Goal: Navigation & Orientation: Find specific page/section

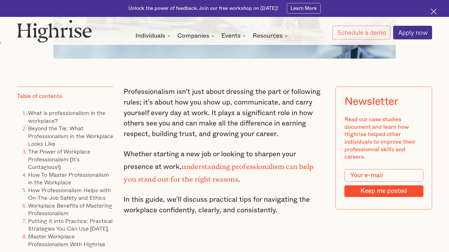
scroll to position [384, 0]
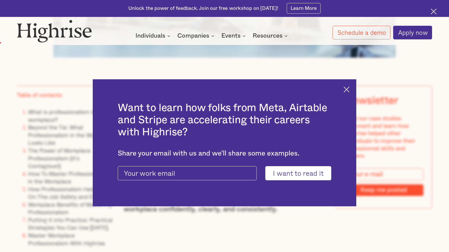
click at [350, 92] on img at bounding box center [347, 90] width 6 height 6
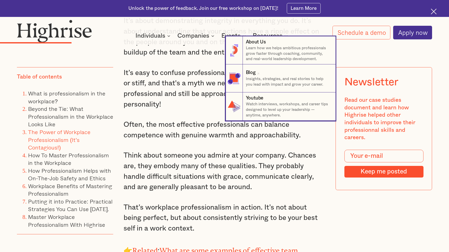
scroll to position [1154, 0]
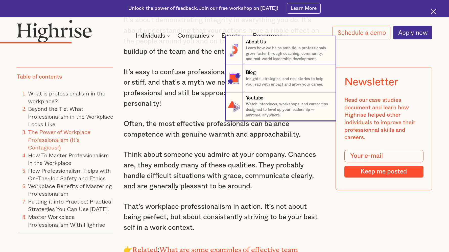
click at [215, 91] on nav "8 About Us Learn how we helps ambitious professionals grow faster through coach…" at bounding box center [224, 78] width 449 height 84
click at [206, 99] on nav "8 About Us Learn how we helps ambitious professionals grow faster through coach…" at bounding box center [224, 78] width 449 height 84
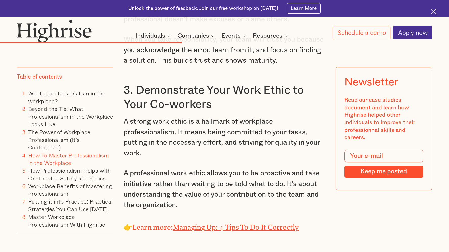
scroll to position [2352, 0]
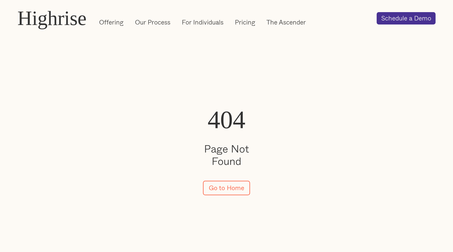
drag, startPoint x: 297, startPoint y: 252, endPoint x: 359, endPoint y: 252, distance: 62.7
click at [311, 252] on div "404 Page Not Found Go to Home" at bounding box center [226, 152] width 453 height 227
